Goal: Task Accomplishment & Management: Manage account settings

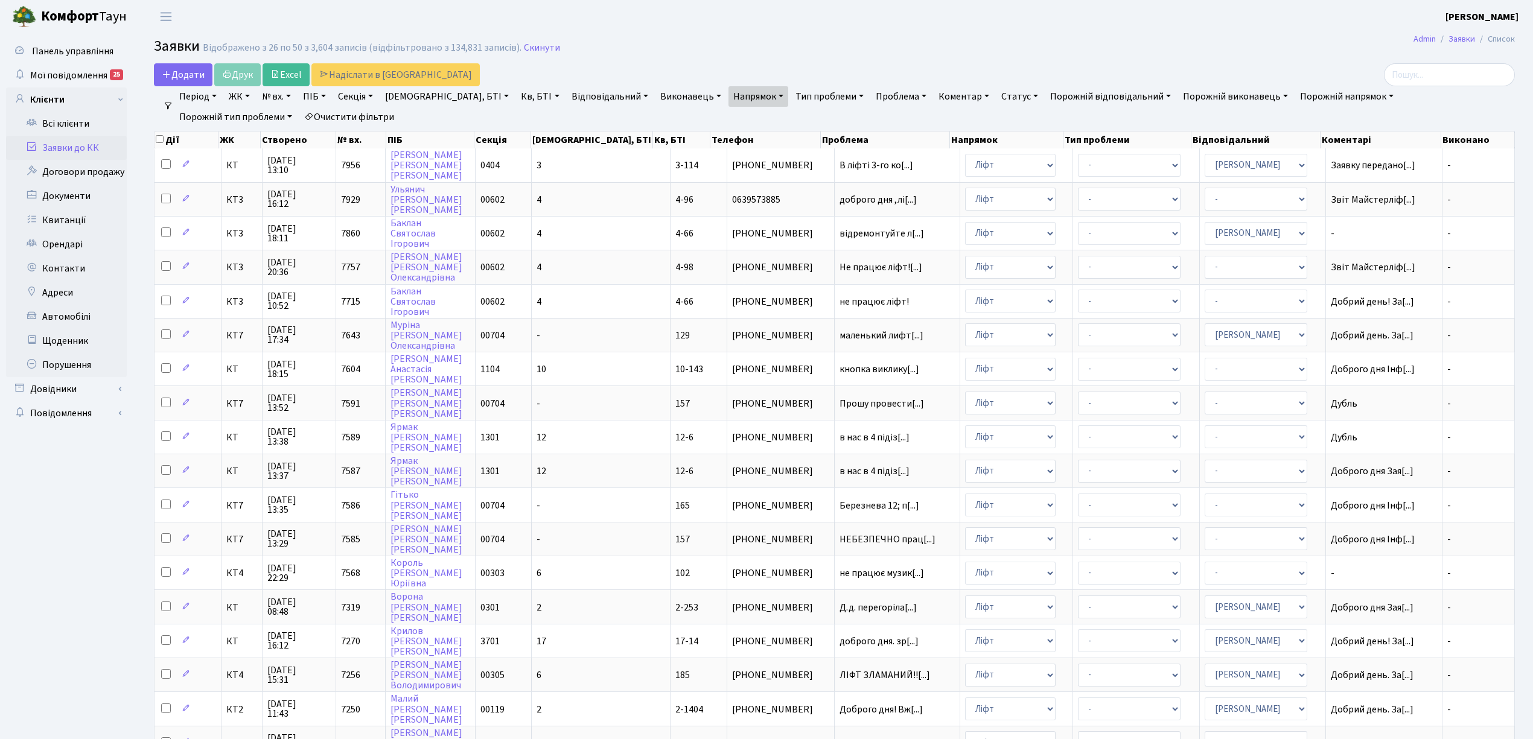
select select "25"
click at [299, 112] on link "Очистити фільтри" at bounding box center [349, 117] width 100 height 21
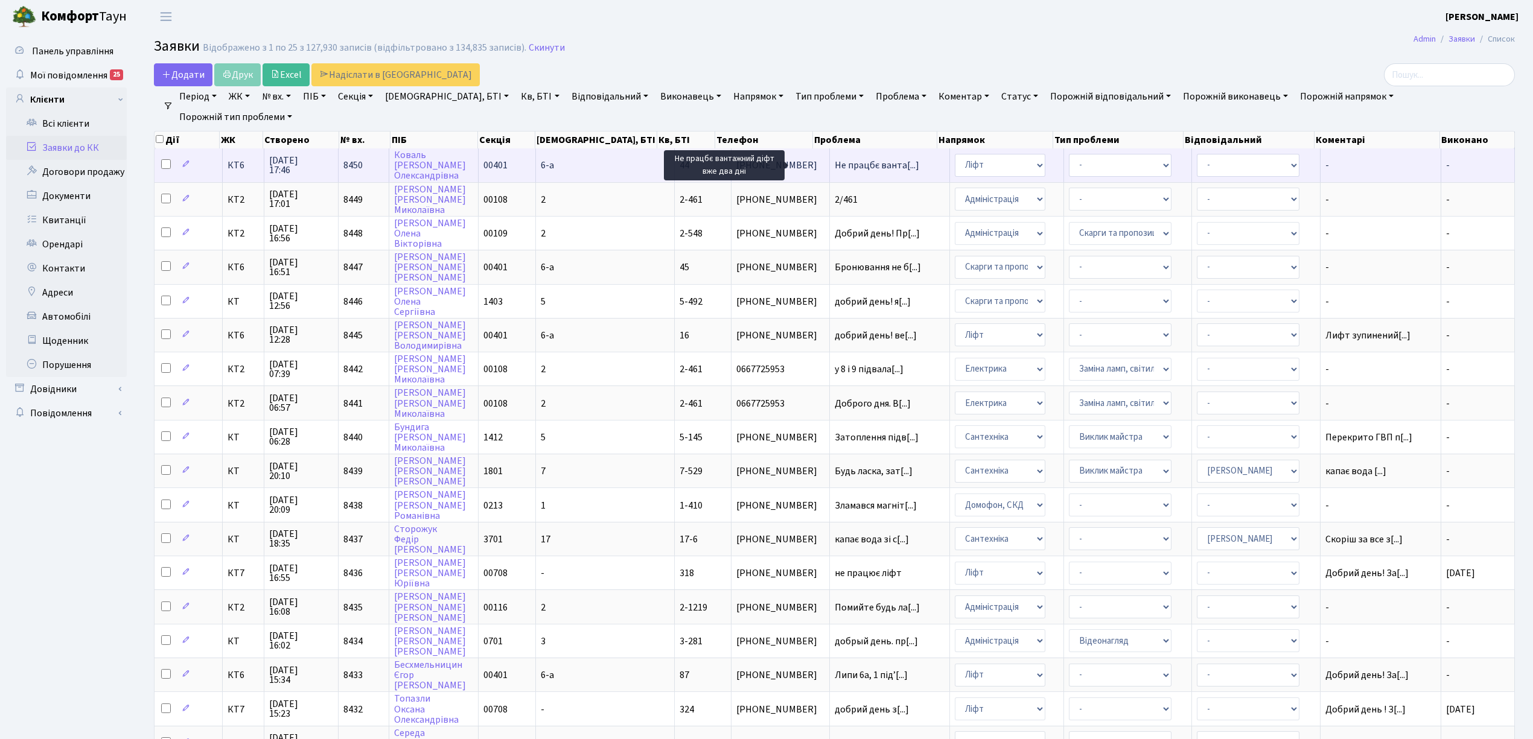
click at [835, 160] on span "Не працбє ванта[...]" at bounding box center [877, 165] width 85 height 13
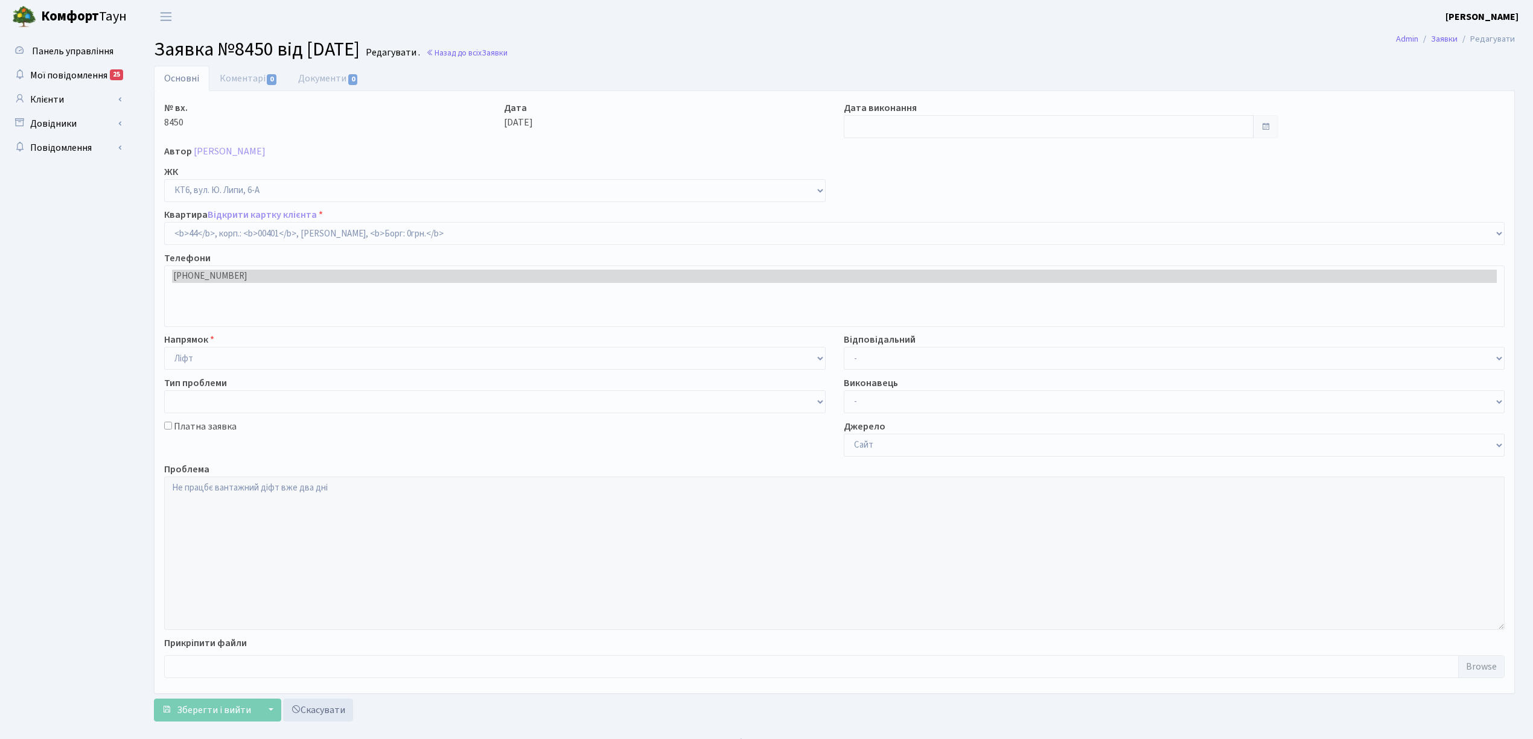
select select "17136"
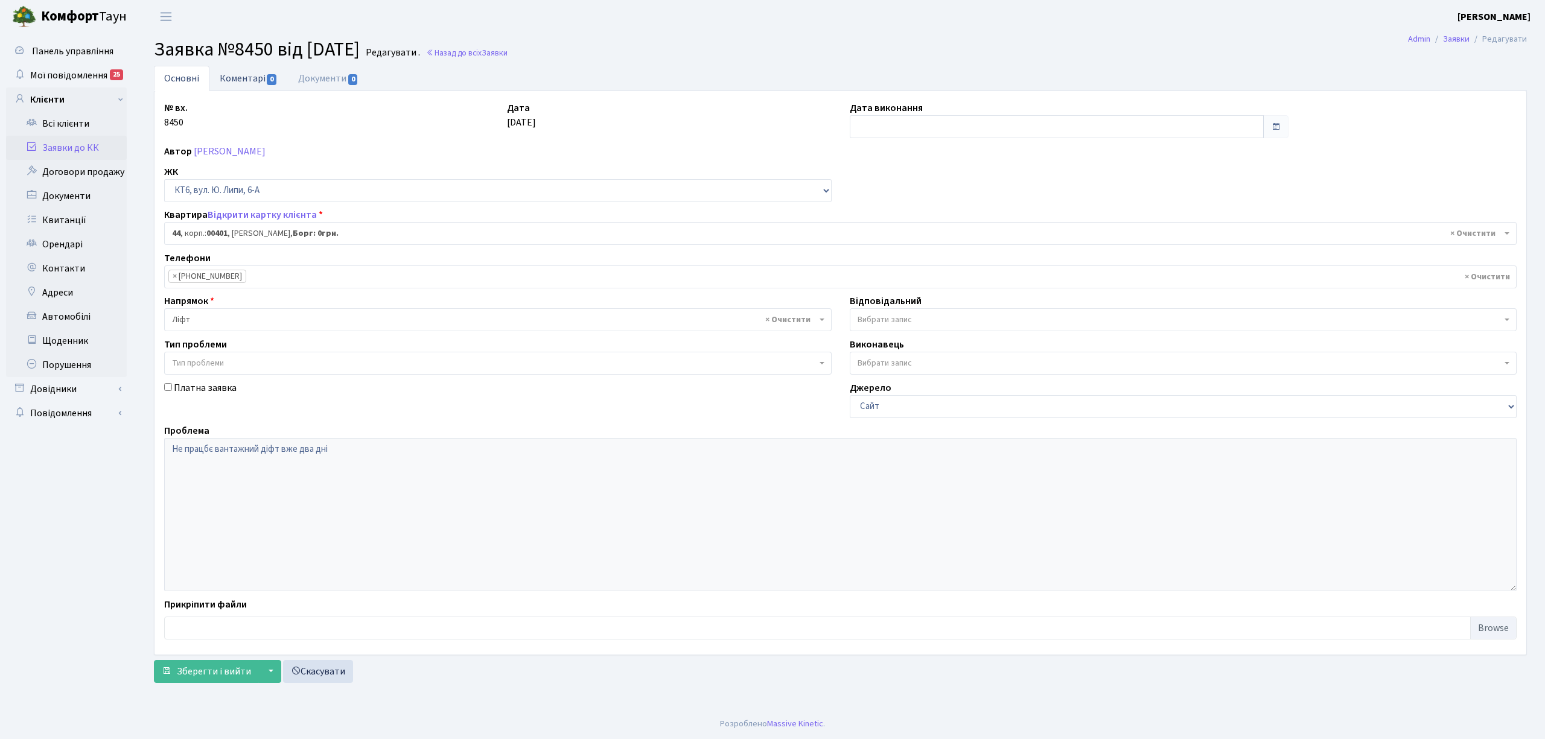
click at [261, 83] on link "Коментарі 0" at bounding box center [248, 78] width 78 height 25
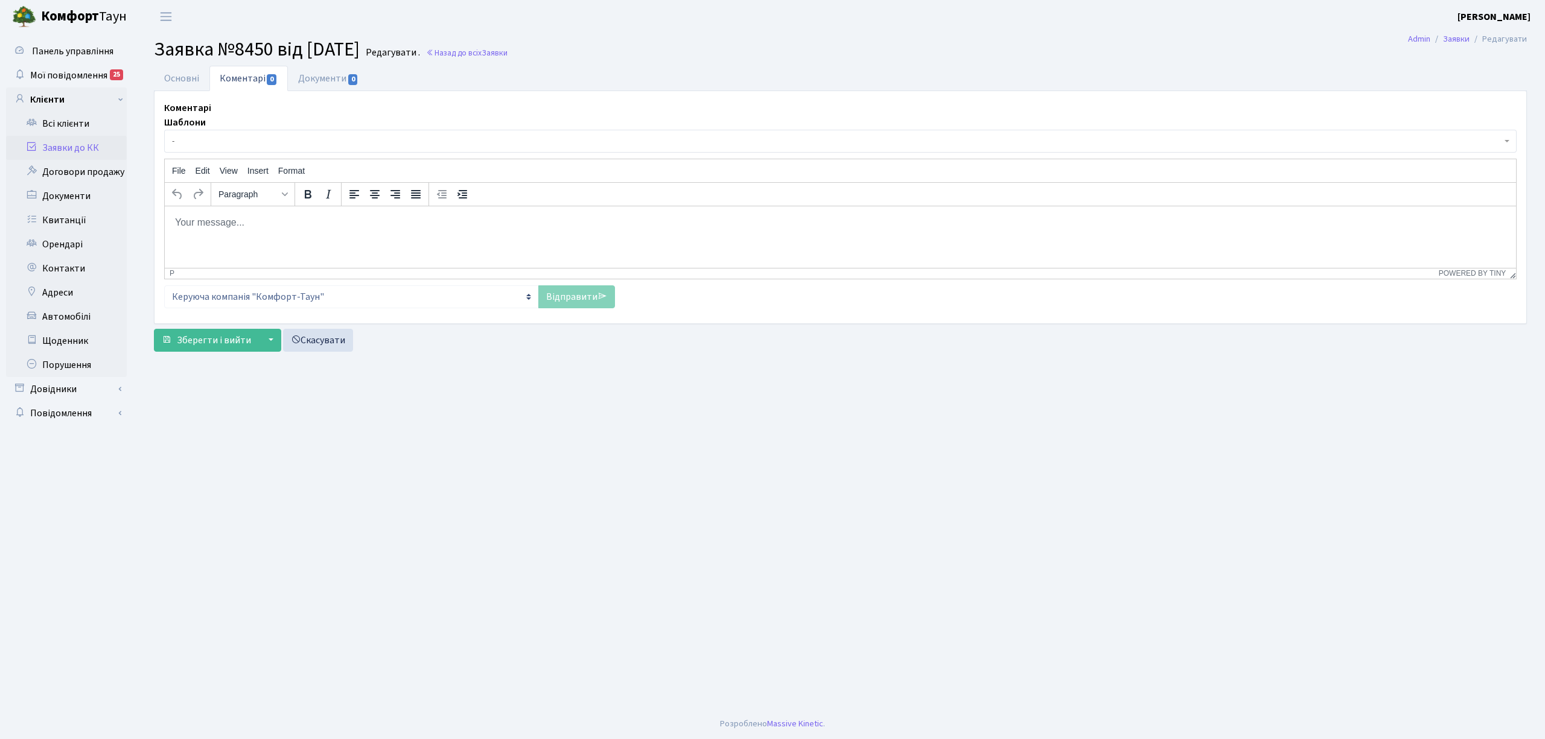
click at [208, 232] on html at bounding box center [840, 222] width 1351 height 33
click at [561, 288] on link "Відправити" at bounding box center [576, 296] width 77 height 23
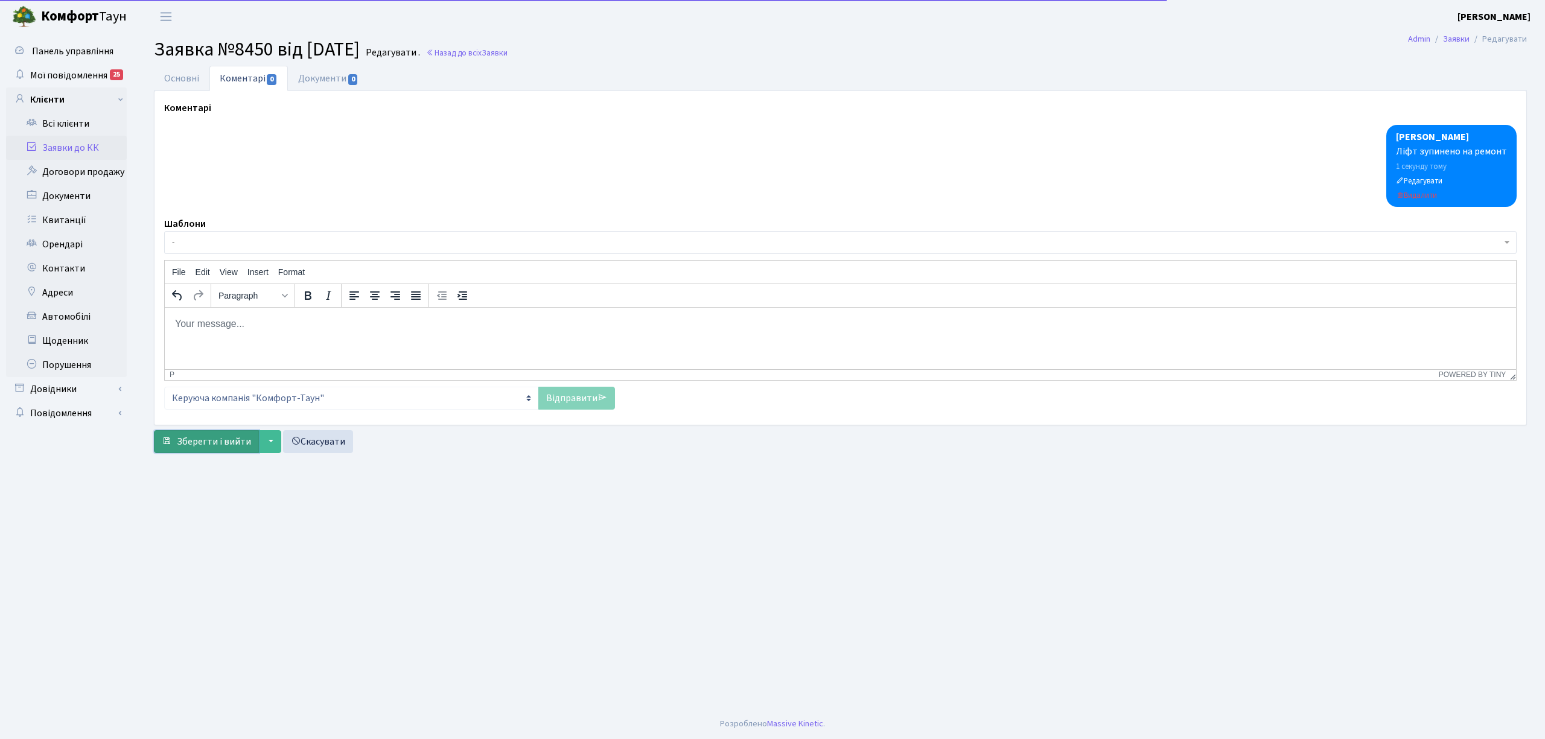
click at [231, 443] on span "Зберегти і вийти" at bounding box center [214, 441] width 74 height 13
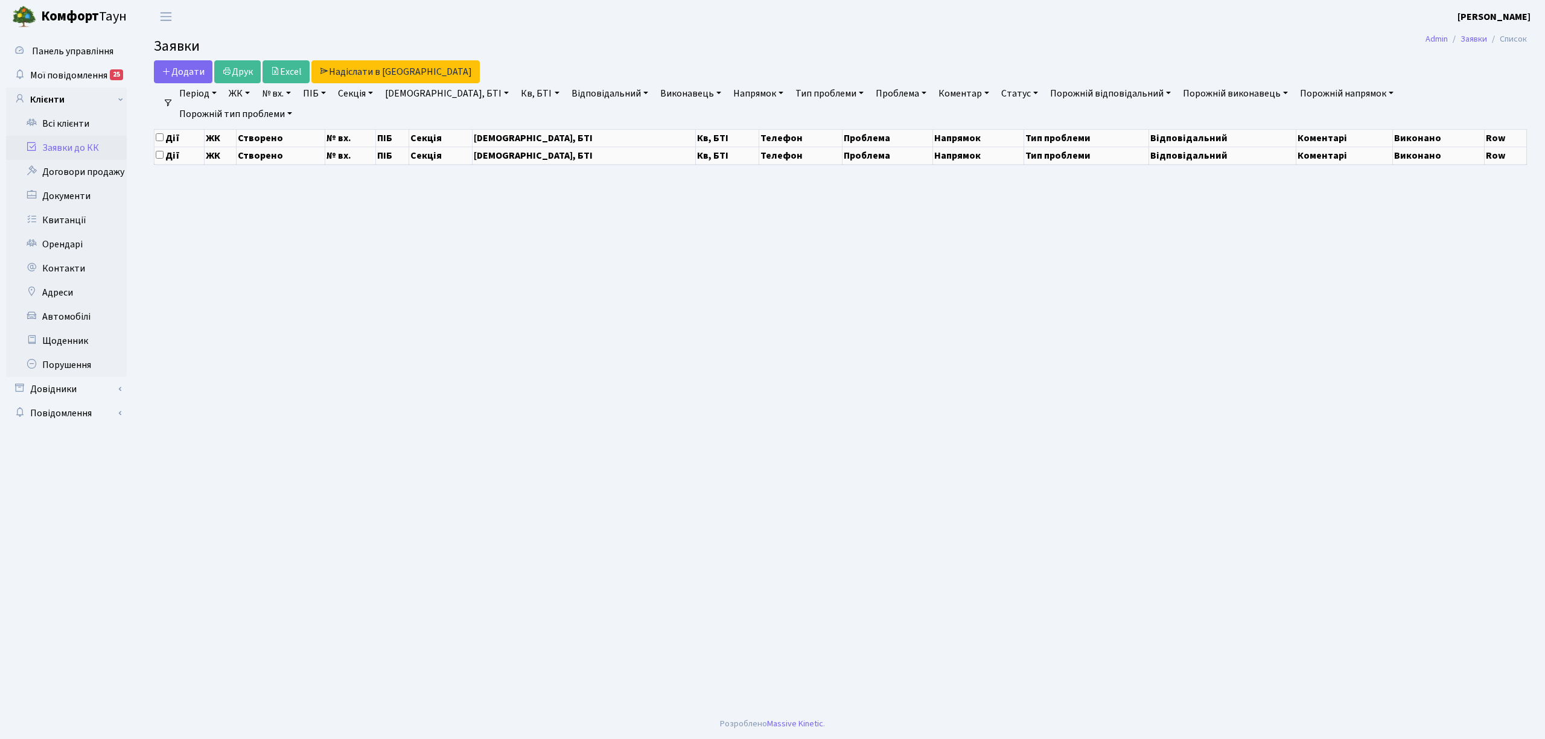
select select "25"
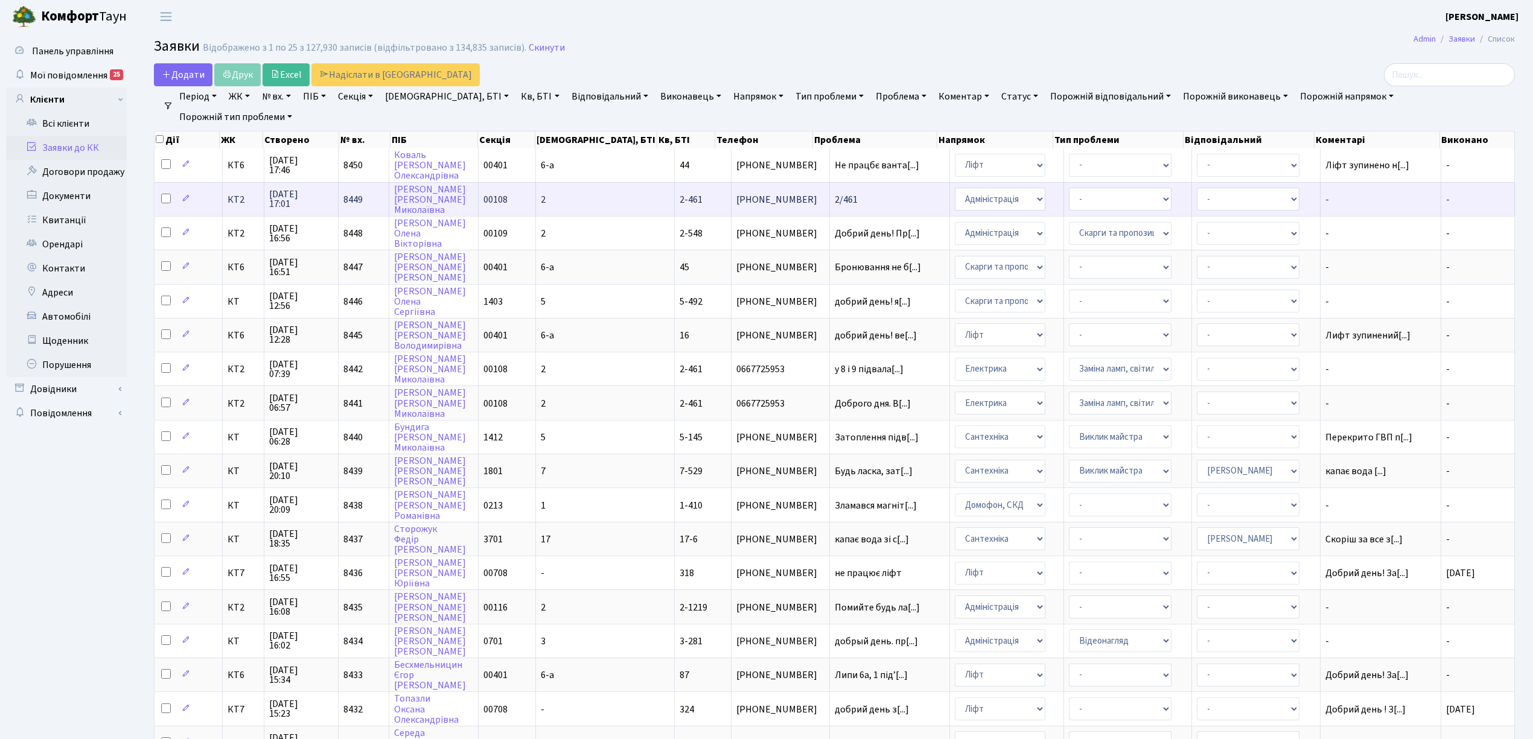
click at [830, 199] on td "2/461" at bounding box center [890, 199] width 120 height 34
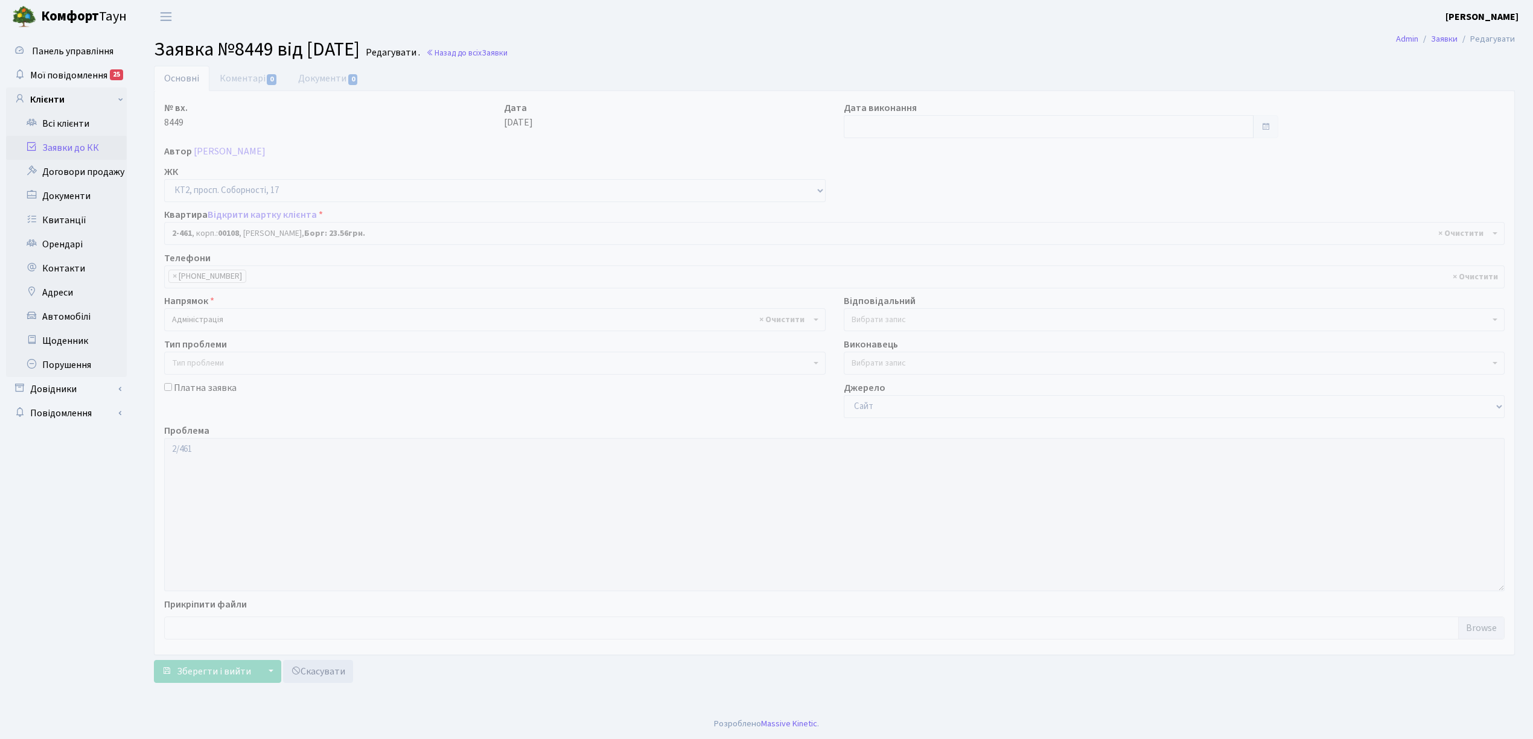
select select "15509"
click at [56, 143] on link "Заявки до КК" at bounding box center [66, 148] width 121 height 24
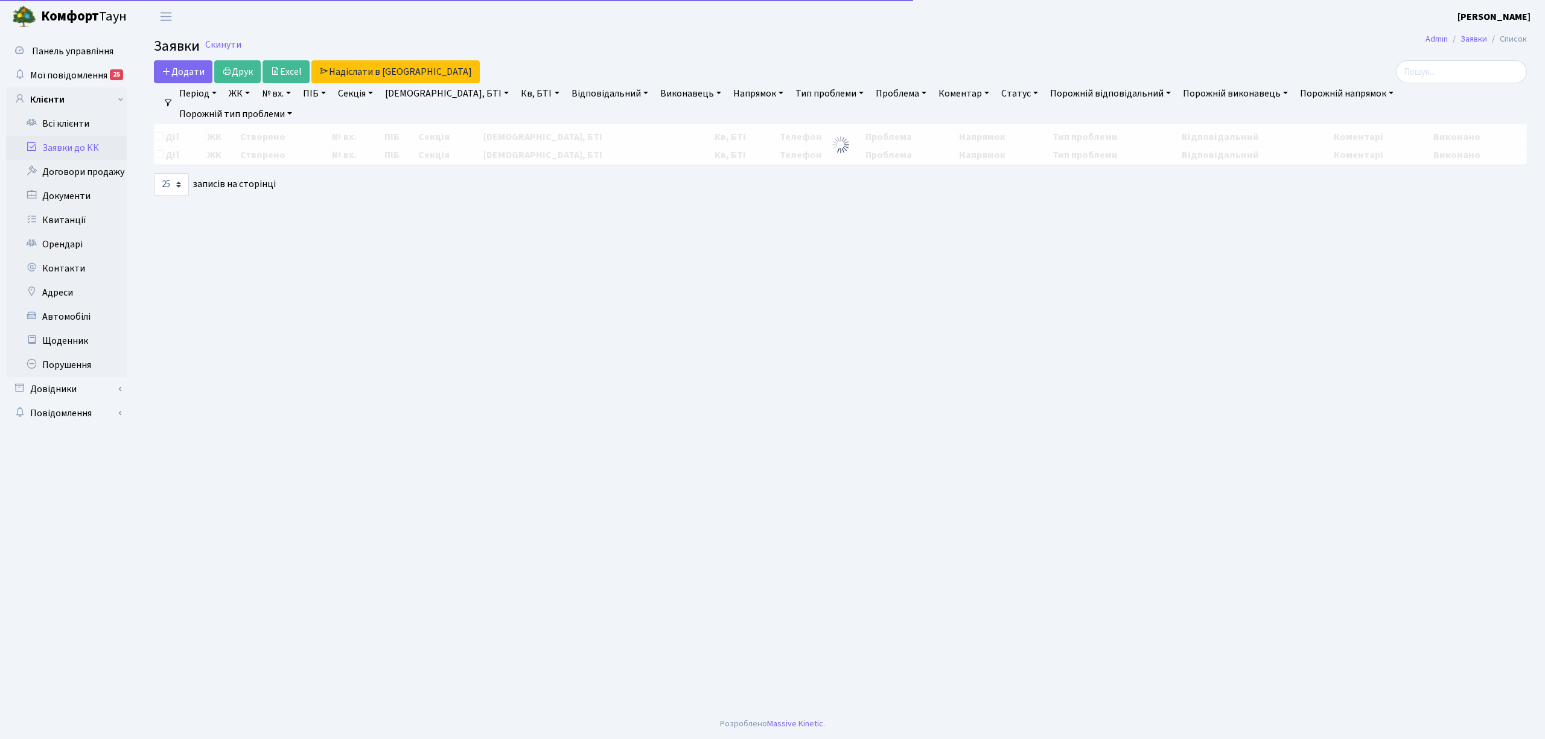
select select "25"
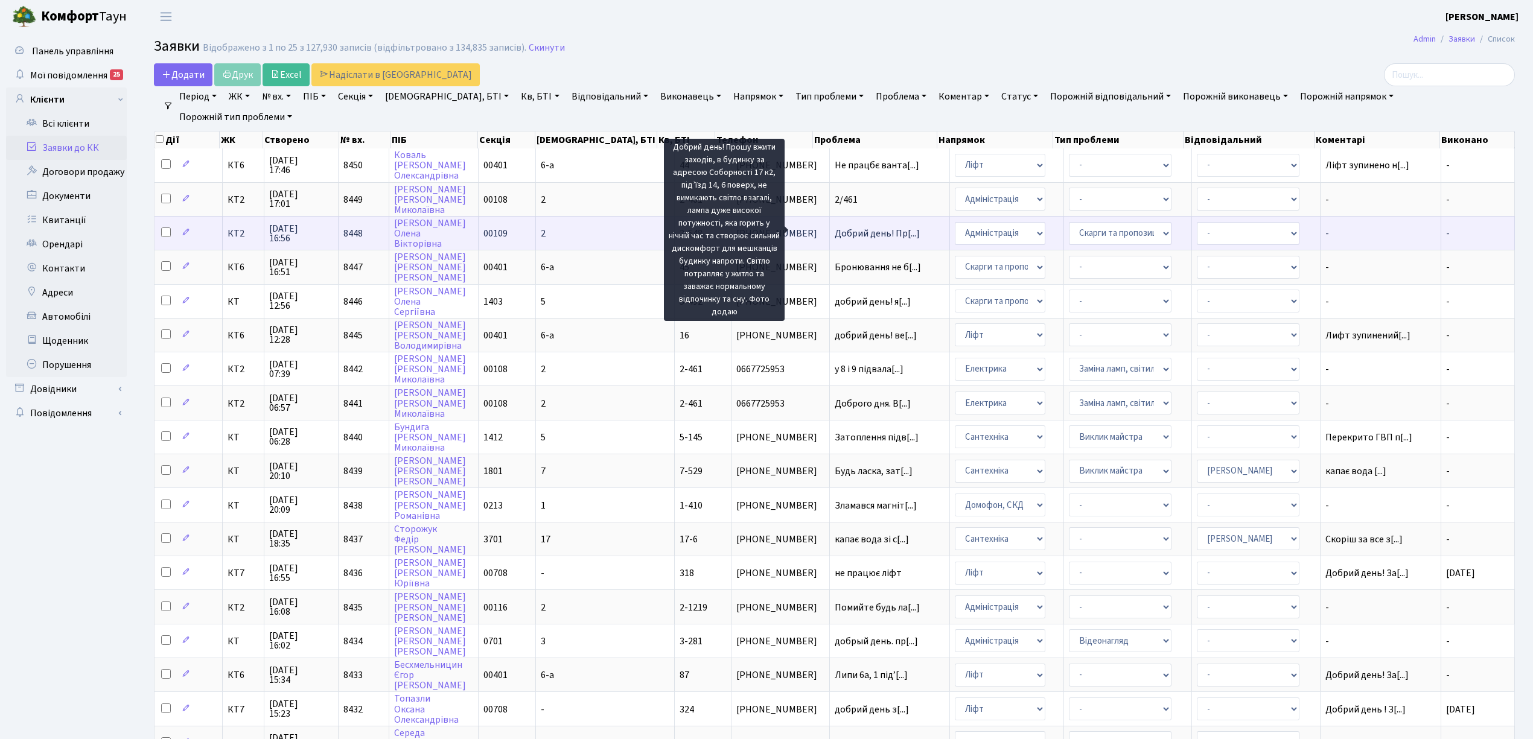
click at [848, 228] on span "Добрий день! Пр[...]" at bounding box center [877, 233] width 85 height 13
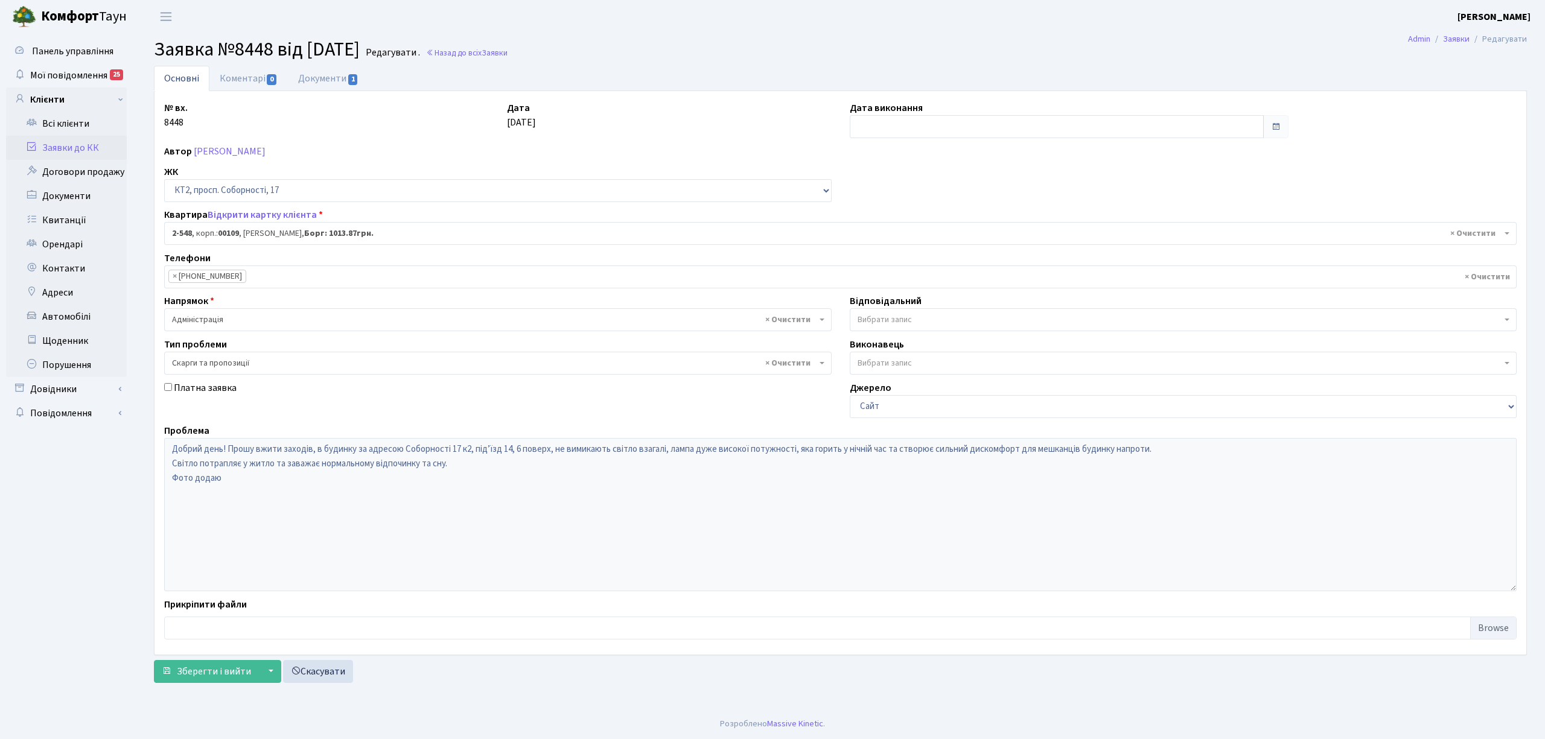
select select "15598"
select select "55"
click at [327, 77] on link "Документи 1" at bounding box center [328, 78] width 81 height 25
select select "25"
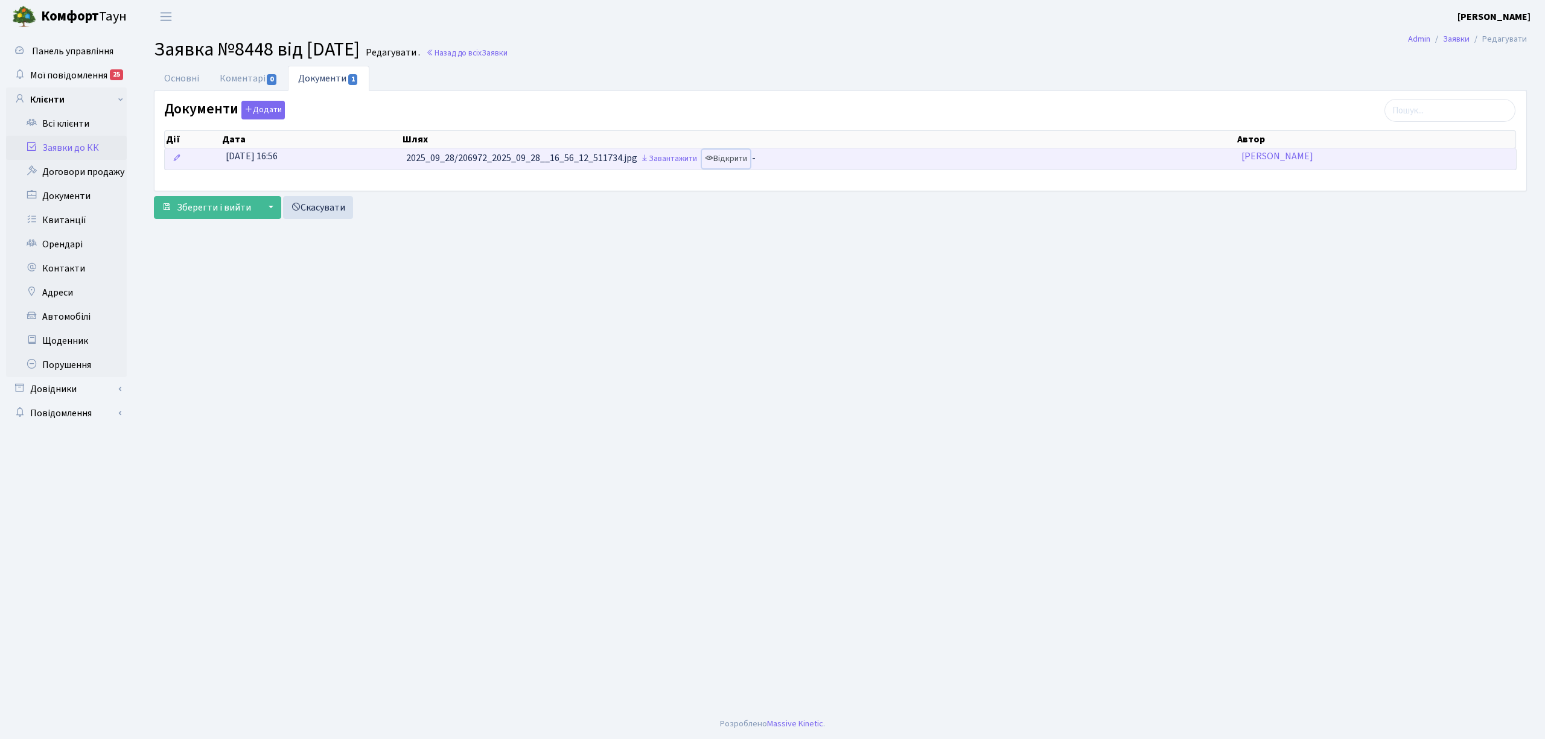
click at [737, 162] on link "Відкрити" at bounding box center [726, 159] width 48 height 19
